Goal: Task Accomplishment & Management: Complete application form

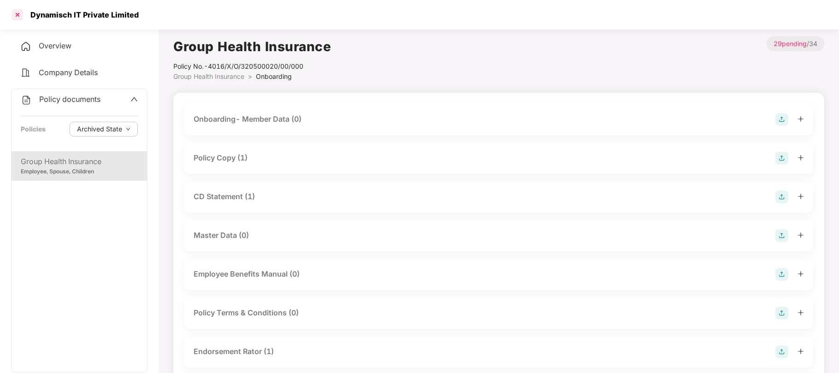
click at [17, 16] on div at bounding box center [17, 14] width 15 height 15
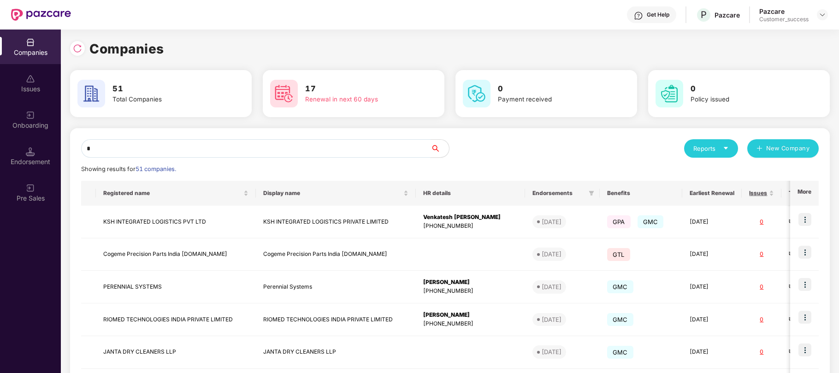
click at [271, 152] on input "*" at bounding box center [255, 148] width 349 height 18
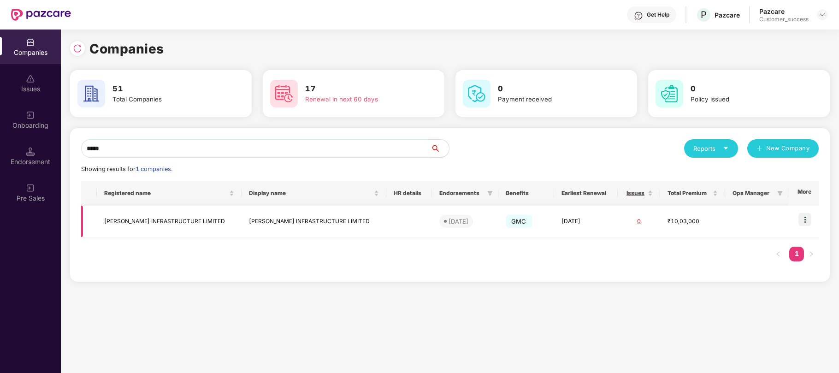
type input "*****"
click at [313, 224] on td "[PERSON_NAME] INFRASTRUCTURE LIMITED" at bounding box center [314, 222] width 145 height 32
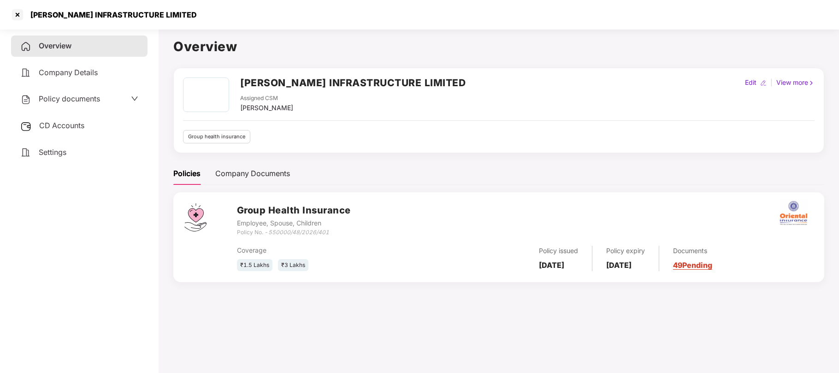
click at [72, 100] on span "Policy documents" at bounding box center [69, 98] width 61 height 9
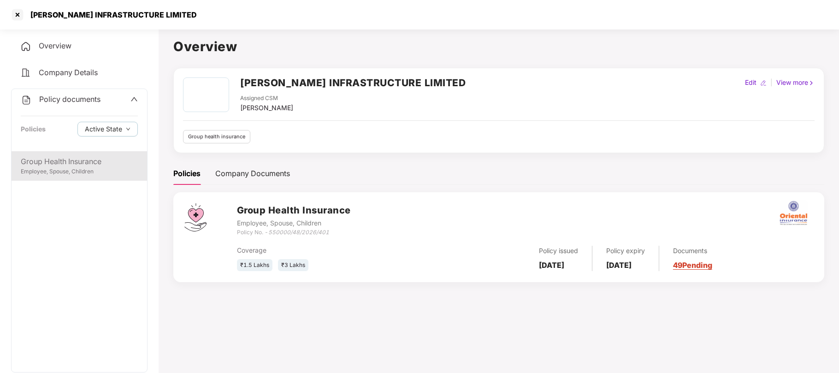
click at [65, 176] on div "Group Health Insurance Employee, Spouse, Children" at bounding box center [80, 166] width 136 height 30
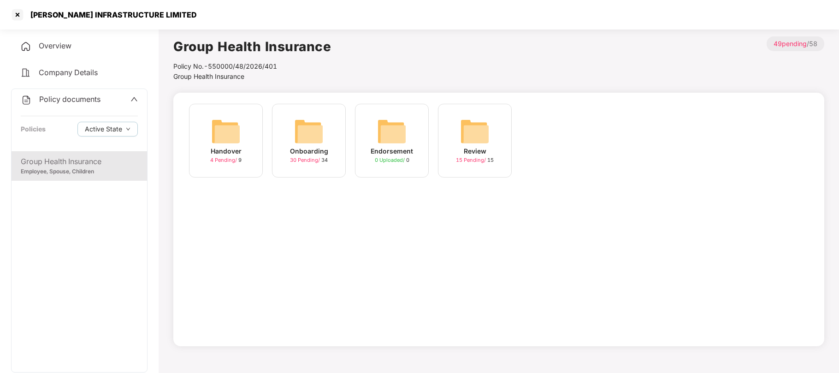
click at [309, 162] on span "30 Pending /" at bounding box center [305, 160] width 31 height 6
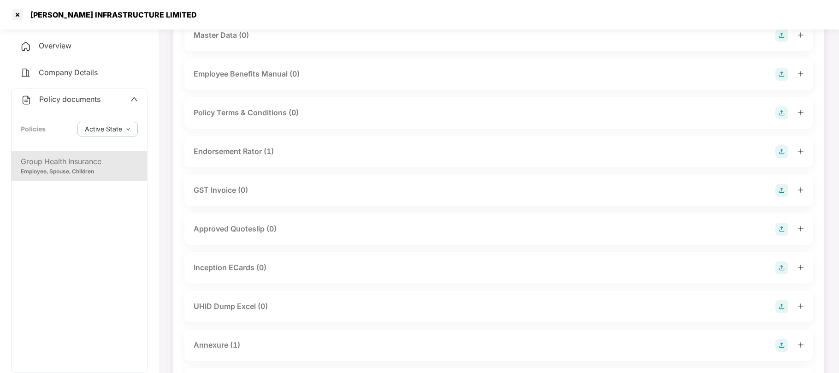
scroll to position [201, 0]
click at [782, 307] on img at bounding box center [781, 305] width 13 height 13
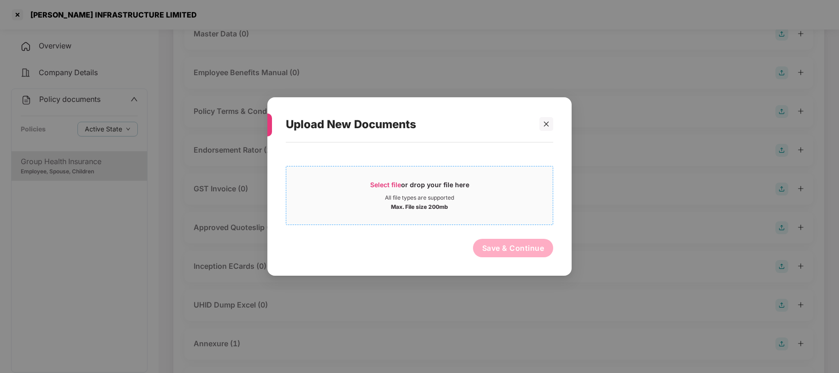
click at [382, 187] on span "Select file" at bounding box center [385, 185] width 31 height 8
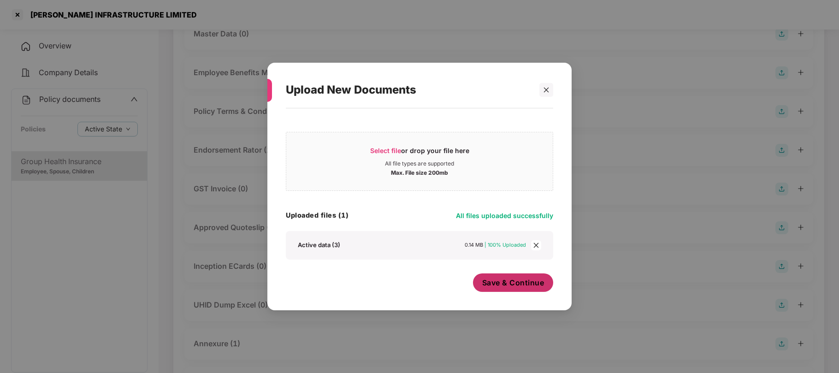
click at [513, 286] on span "Save & Continue" at bounding box center [513, 282] width 62 height 10
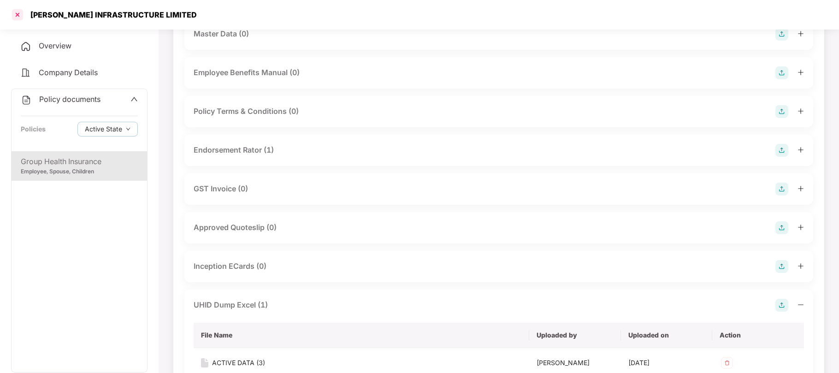
click at [18, 12] on div at bounding box center [17, 14] width 15 height 15
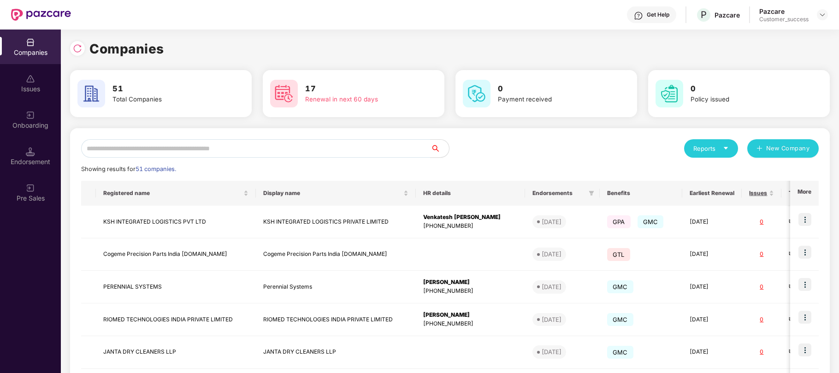
scroll to position [0, 0]
click at [283, 147] on input "text" at bounding box center [255, 148] width 349 height 18
type input "*"
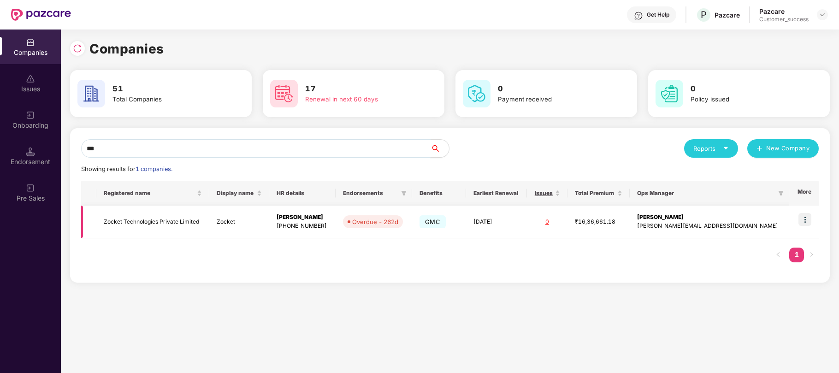
type input "***"
click at [804, 221] on img at bounding box center [804, 219] width 13 height 13
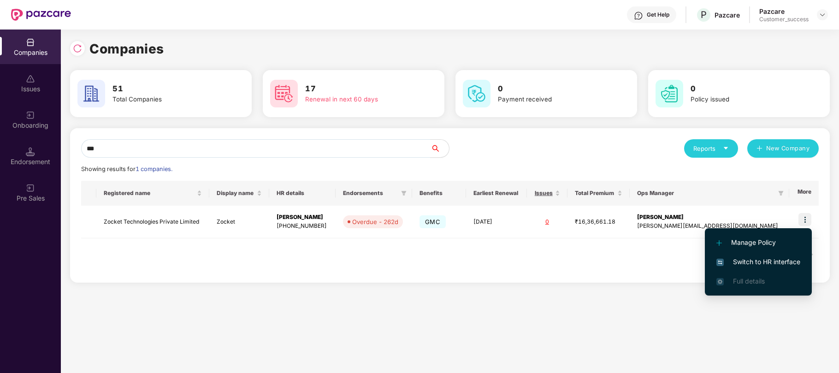
click at [760, 257] on span "Switch to HR interface" at bounding box center [758, 262] width 84 height 10
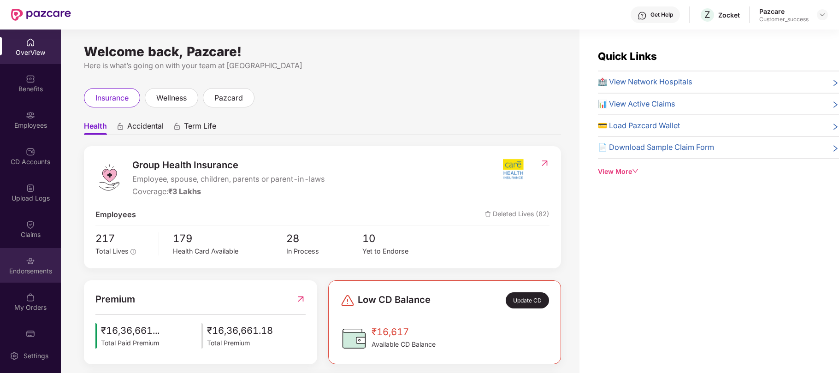
click at [28, 259] on img at bounding box center [30, 260] width 9 height 9
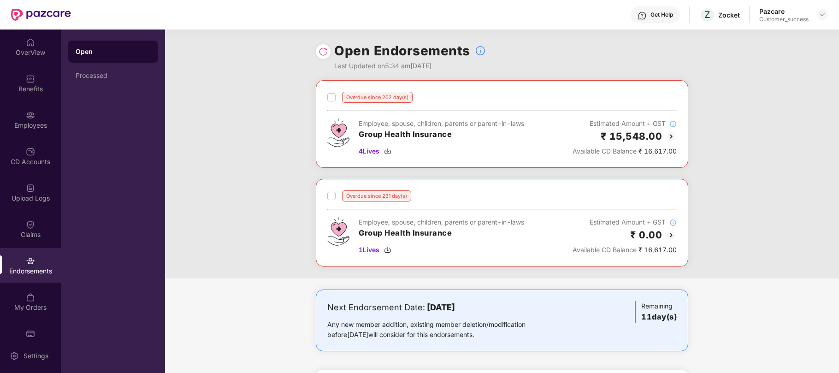
scroll to position [0, 0]
